Goal: Task Accomplishment & Management: Manage account settings

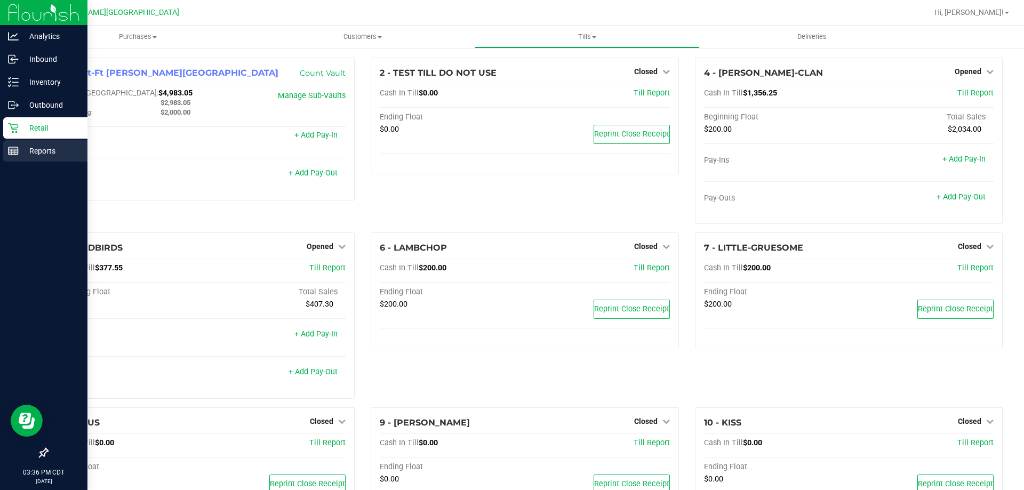
click at [28, 153] on p "Reports" at bounding box center [51, 151] width 64 height 13
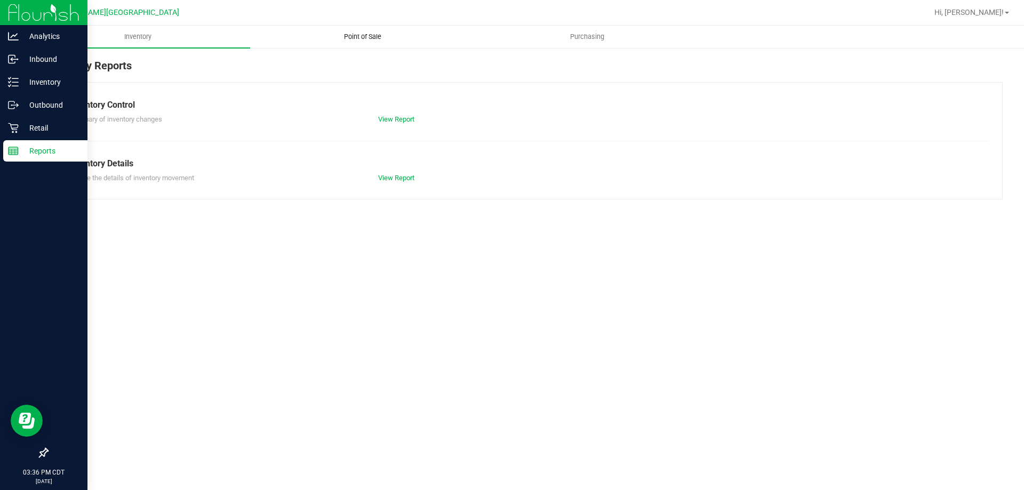
click at [376, 33] on span "Point of Sale" at bounding box center [363, 37] width 66 height 10
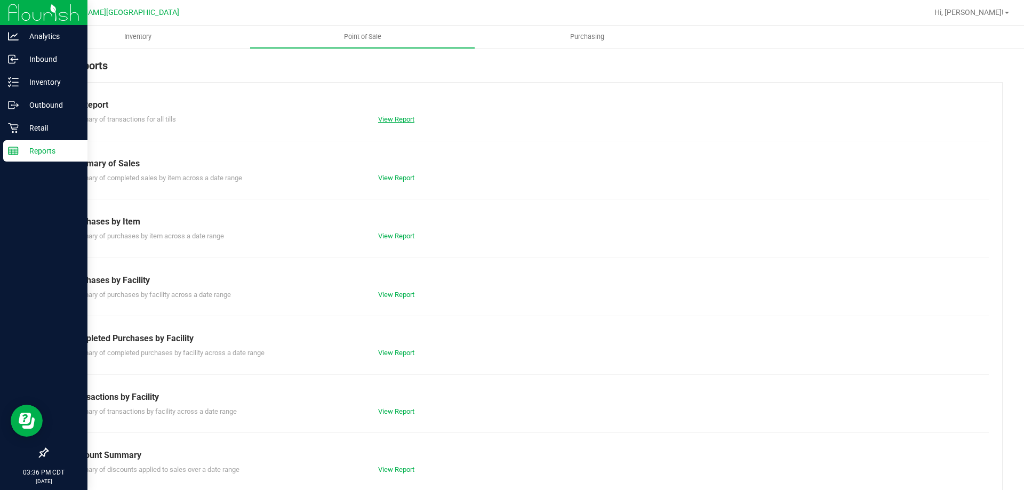
click at [400, 122] on link "View Report" at bounding box center [396, 119] width 36 height 8
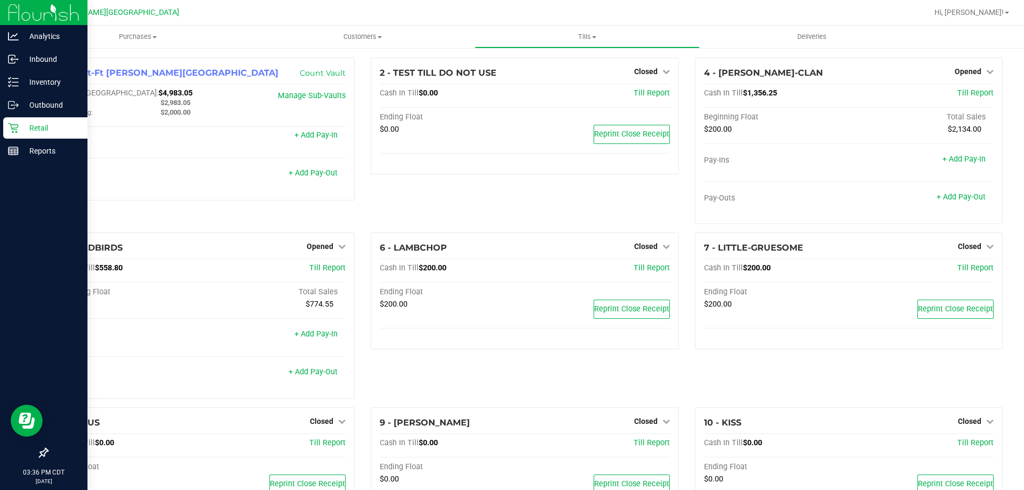
click at [12, 121] on div "Retail" at bounding box center [45, 127] width 84 height 21
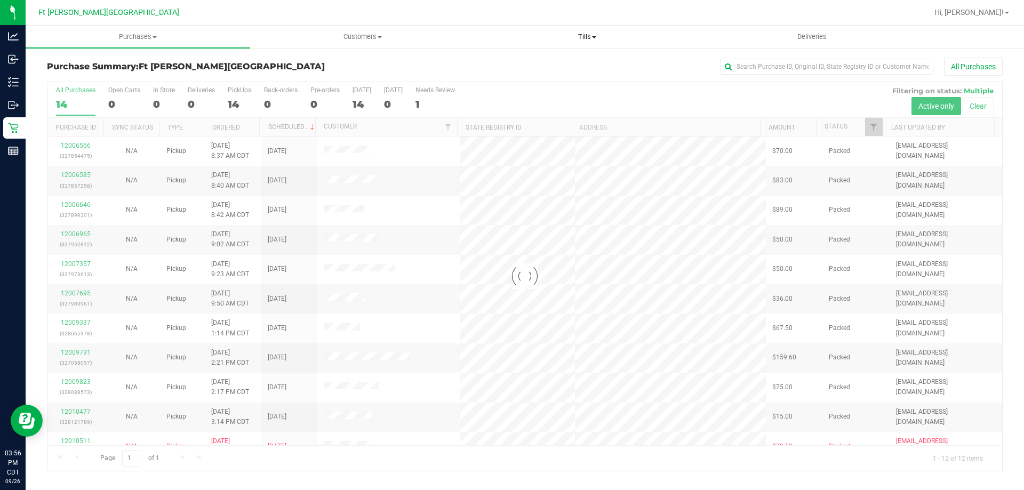
click at [594, 38] on span at bounding box center [594, 37] width 4 height 2
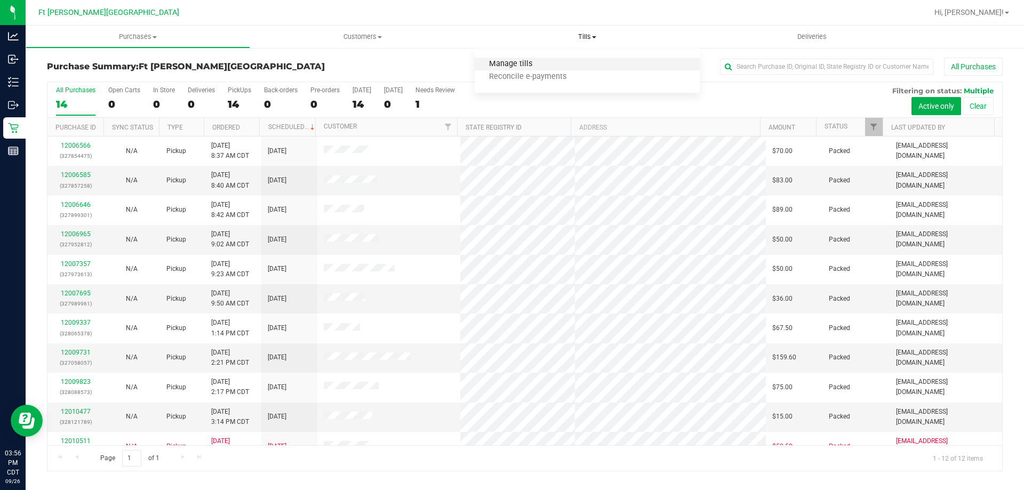
click at [546, 62] on li "Manage tills" at bounding box center [587, 64] width 225 height 13
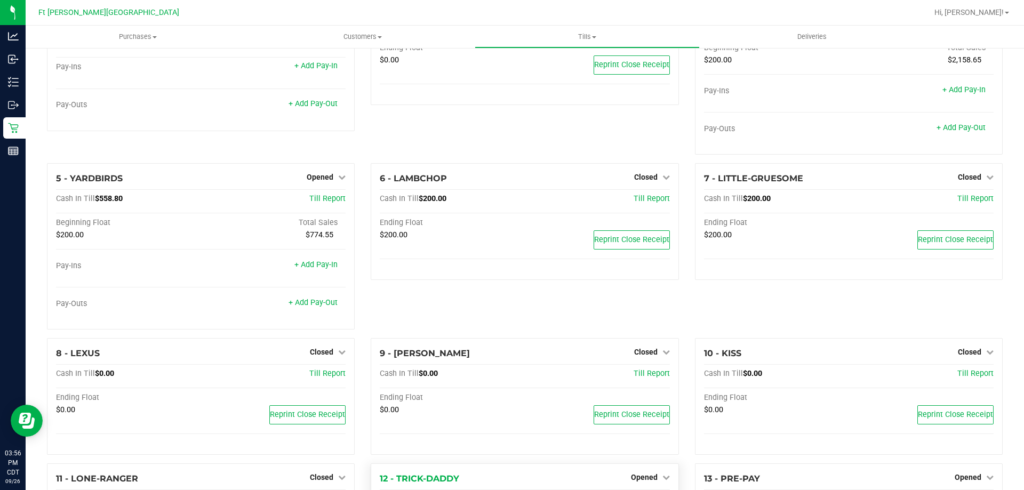
scroll to position [160, 0]
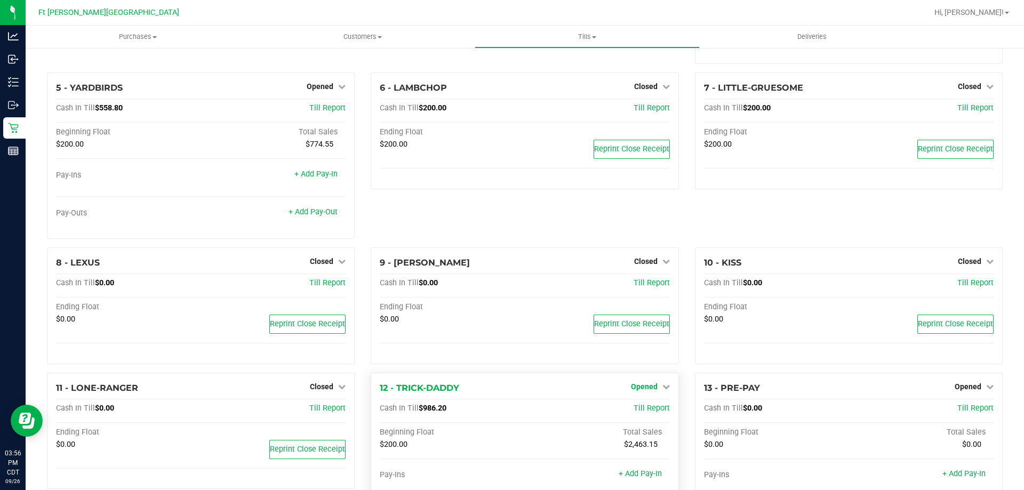
click at [647, 388] on span "Opened" at bounding box center [644, 386] width 27 height 9
click at [639, 405] on link "Close Till" at bounding box center [645, 408] width 29 height 9
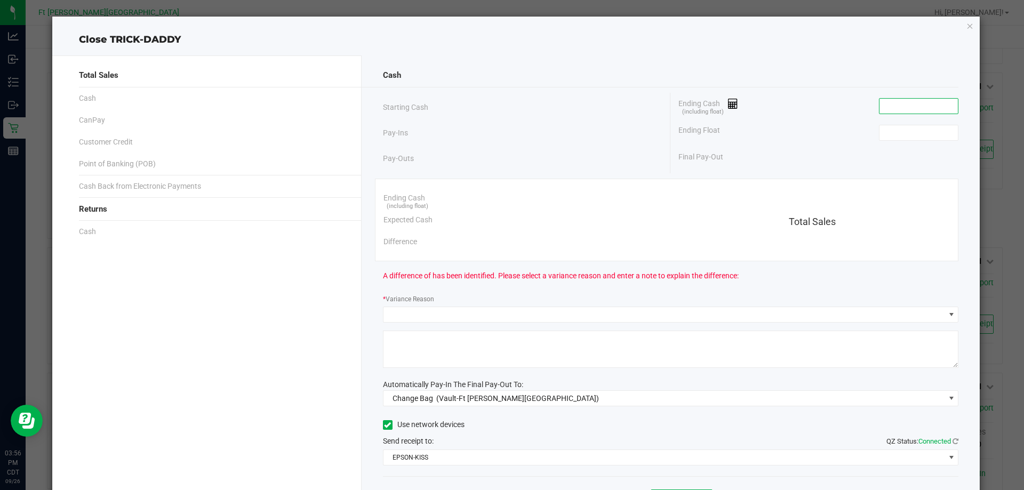
click at [893, 101] on input at bounding box center [918, 106] width 78 height 15
paste input "986.2"
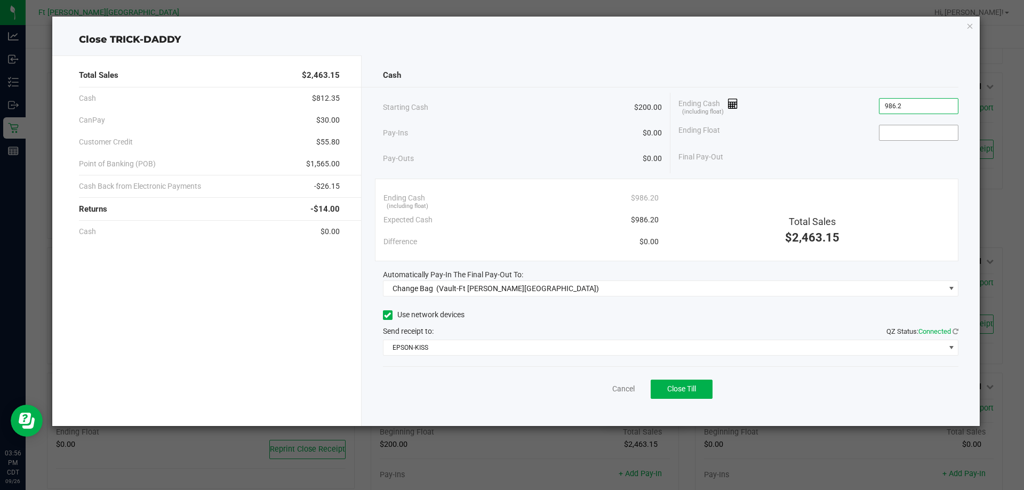
type input "$986.20"
click at [895, 134] on input at bounding box center [918, 132] width 78 height 15
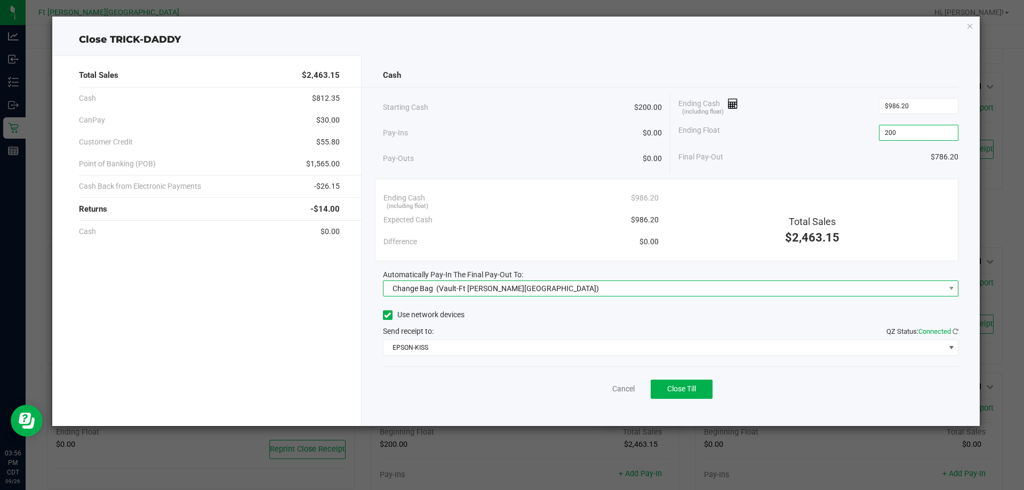
type input "$200.00"
click at [702, 293] on span "Change Bag (Vault-Ft Walton Beach)" at bounding box center [664, 288] width 562 height 15
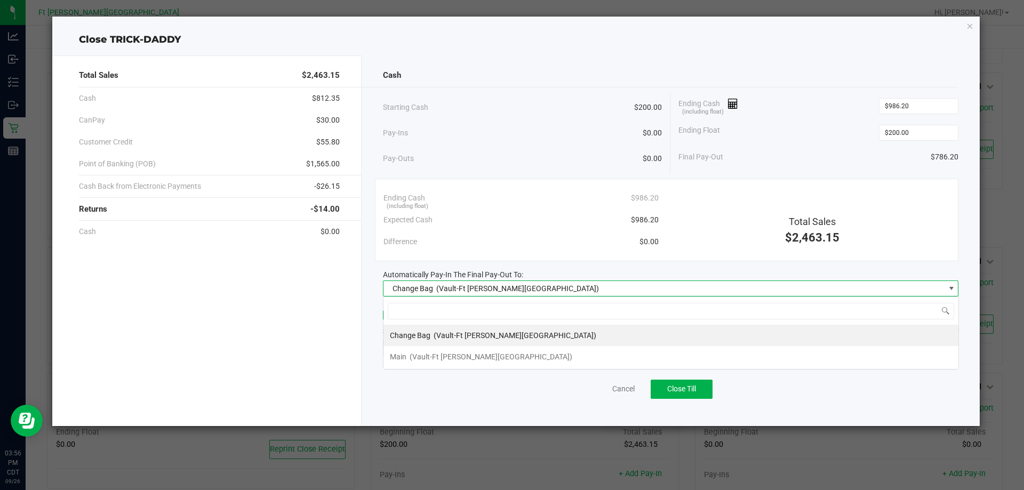
scroll to position [16, 575]
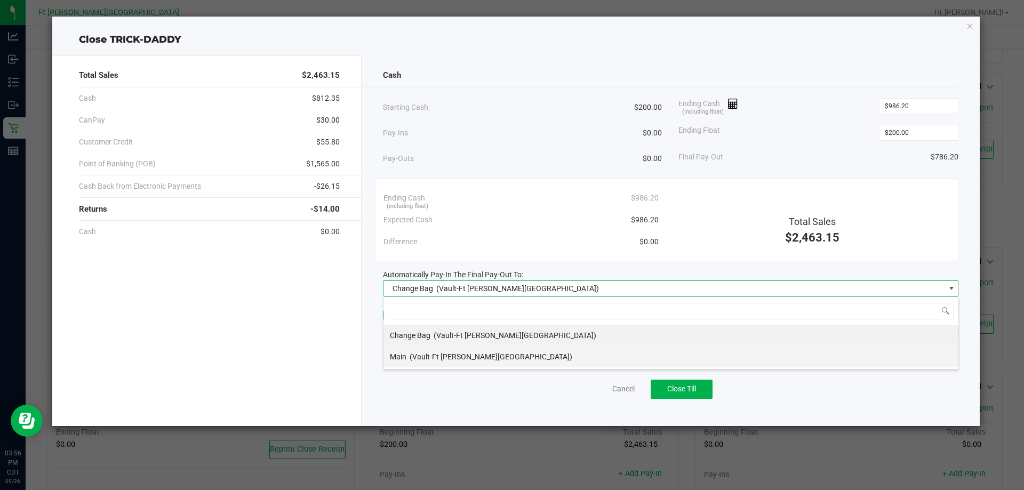
click at [519, 354] on li "Main (Vault-Ft Walton Beach)" at bounding box center [670, 356] width 575 height 21
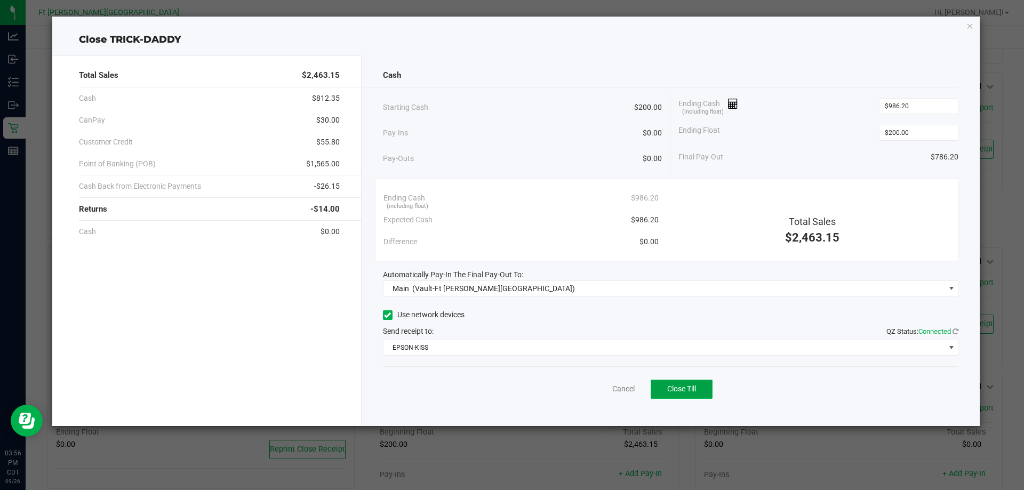
click at [691, 383] on button "Close Till" at bounding box center [682, 389] width 62 height 19
